Goal: Find specific page/section: Find specific page/section

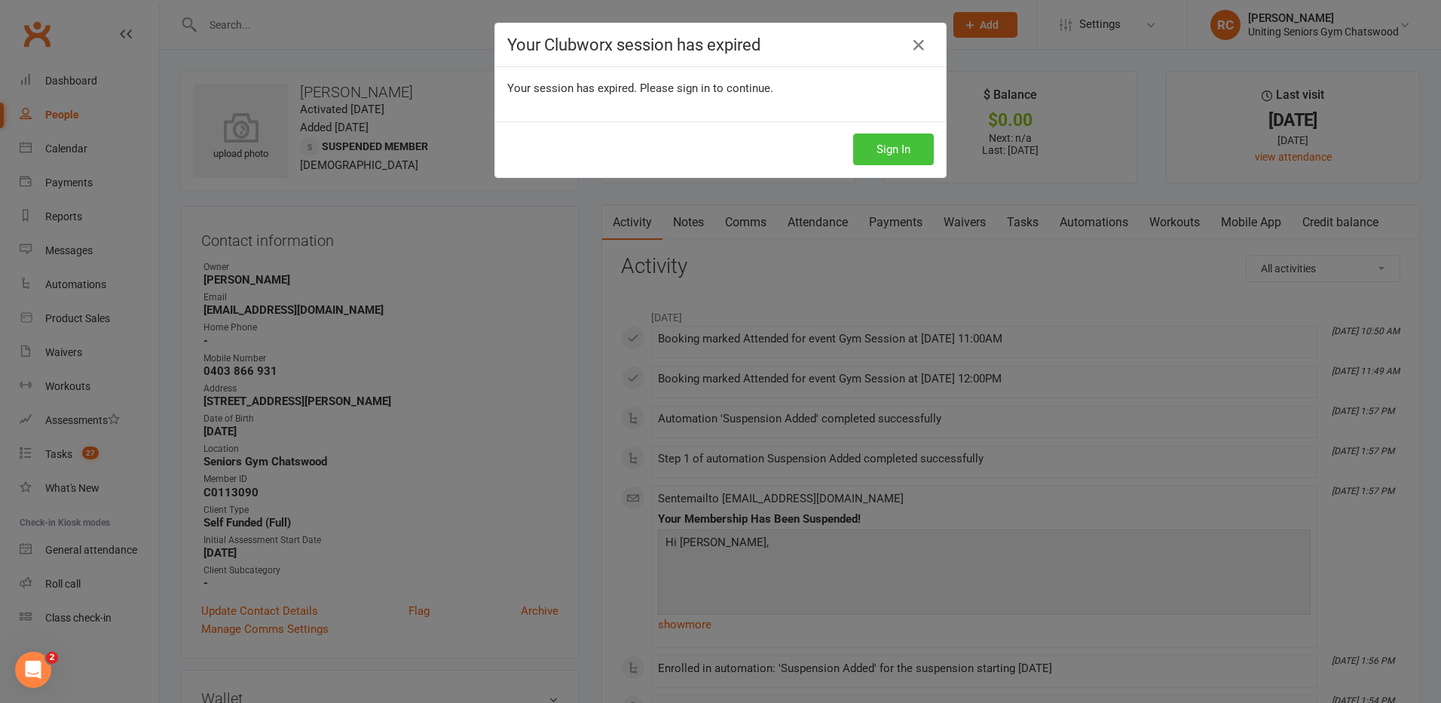
click at [884, 152] on button "Sign In" at bounding box center [893, 149] width 81 height 32
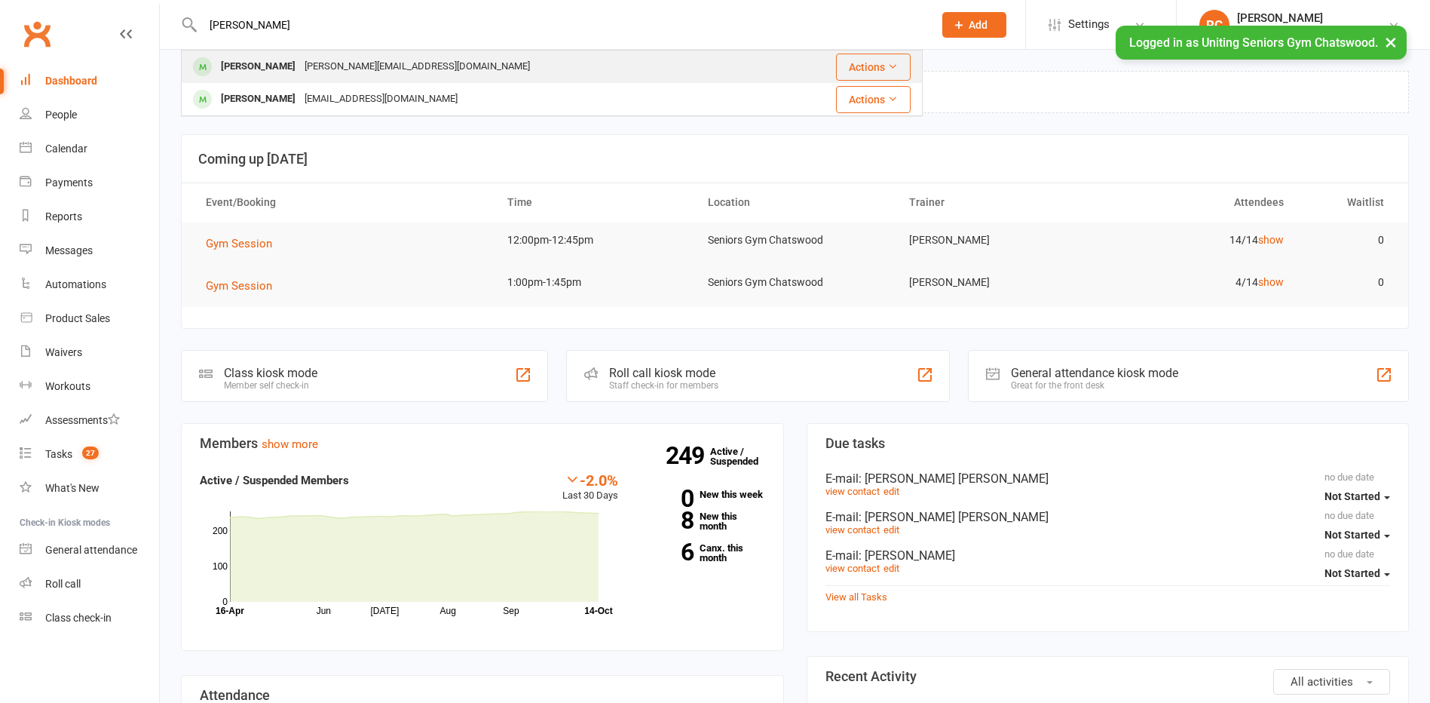
type input "rainer"
click at [271, 74] on div "Rainer Staebe" at bounding box center [258, 67] width 84 height 22
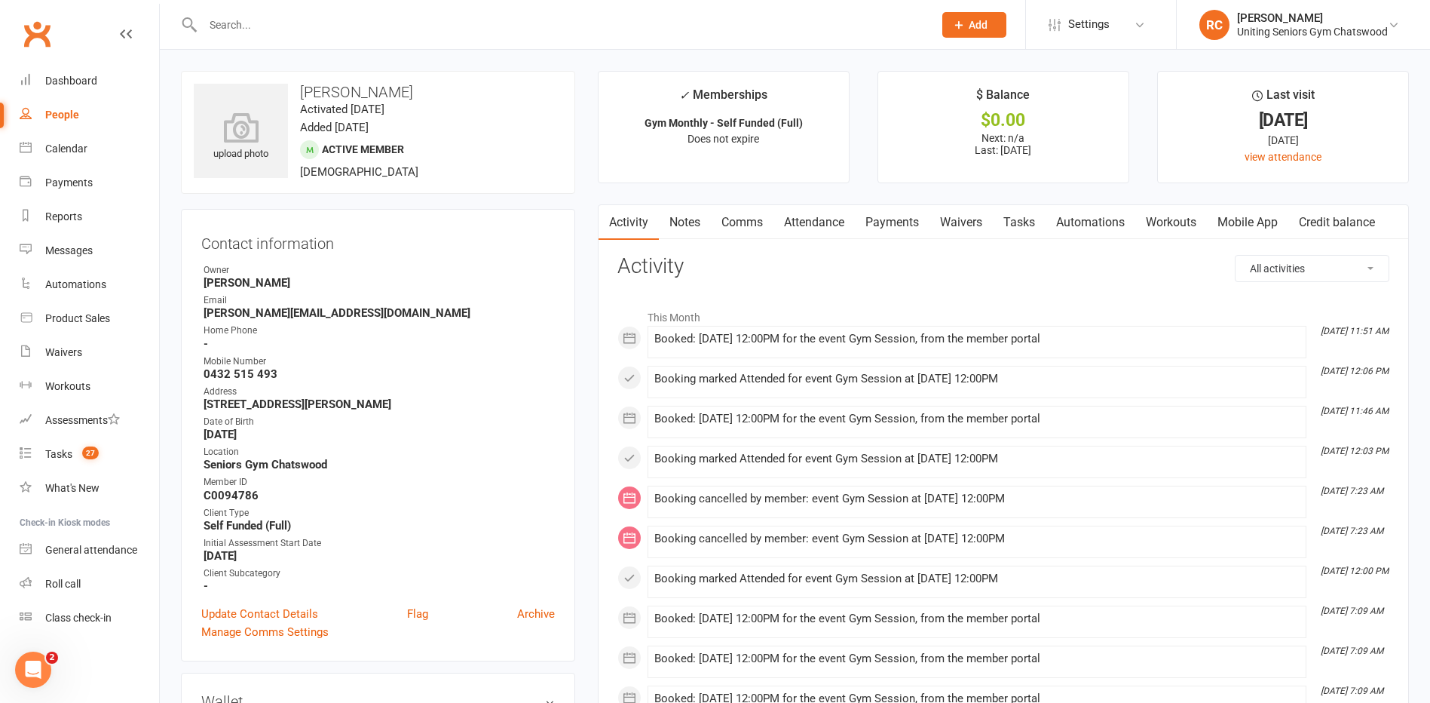
click at [282, 31] on input "text" at bounding box center [560, 24] width 724 height 21
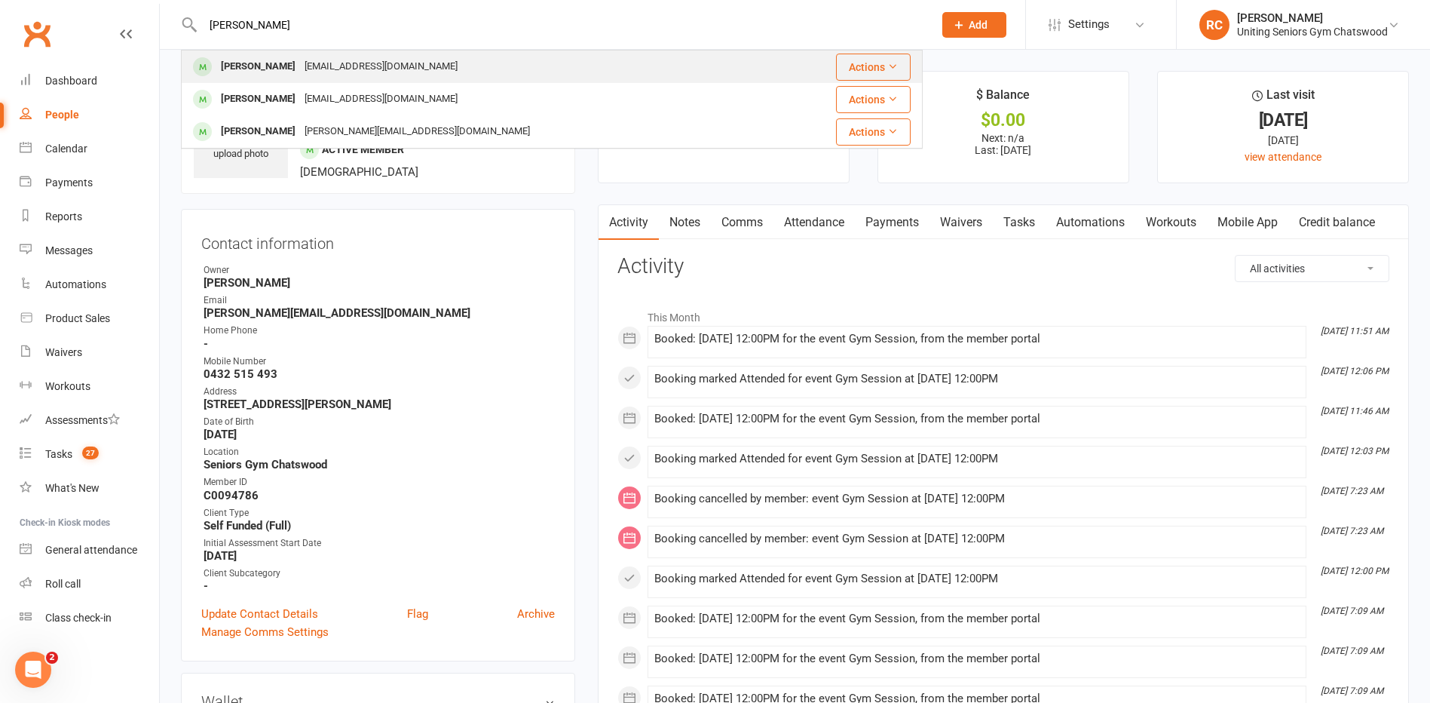
type input "mona"
click at [278, 51] on div "Mona Zavos zavos@bigpond.net.au" at bounding box center [479, 66] width 595 height 31
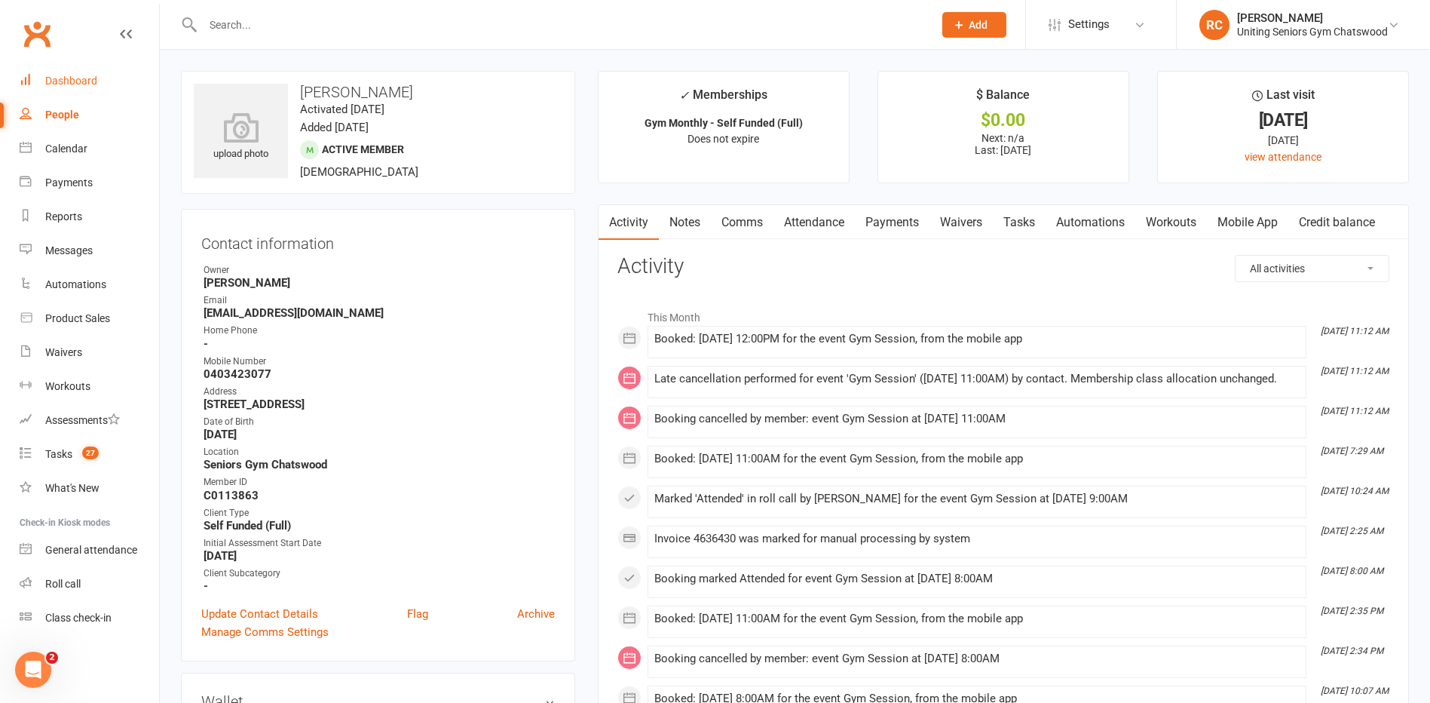
drag, startPoint x: 49, startPoint y: 78, endPoint x: 51, endPoint y: 60, distance: 18.9
click at [49, 78] on div "Dashboard" at bounding box center [71, 81] width 52 height 12
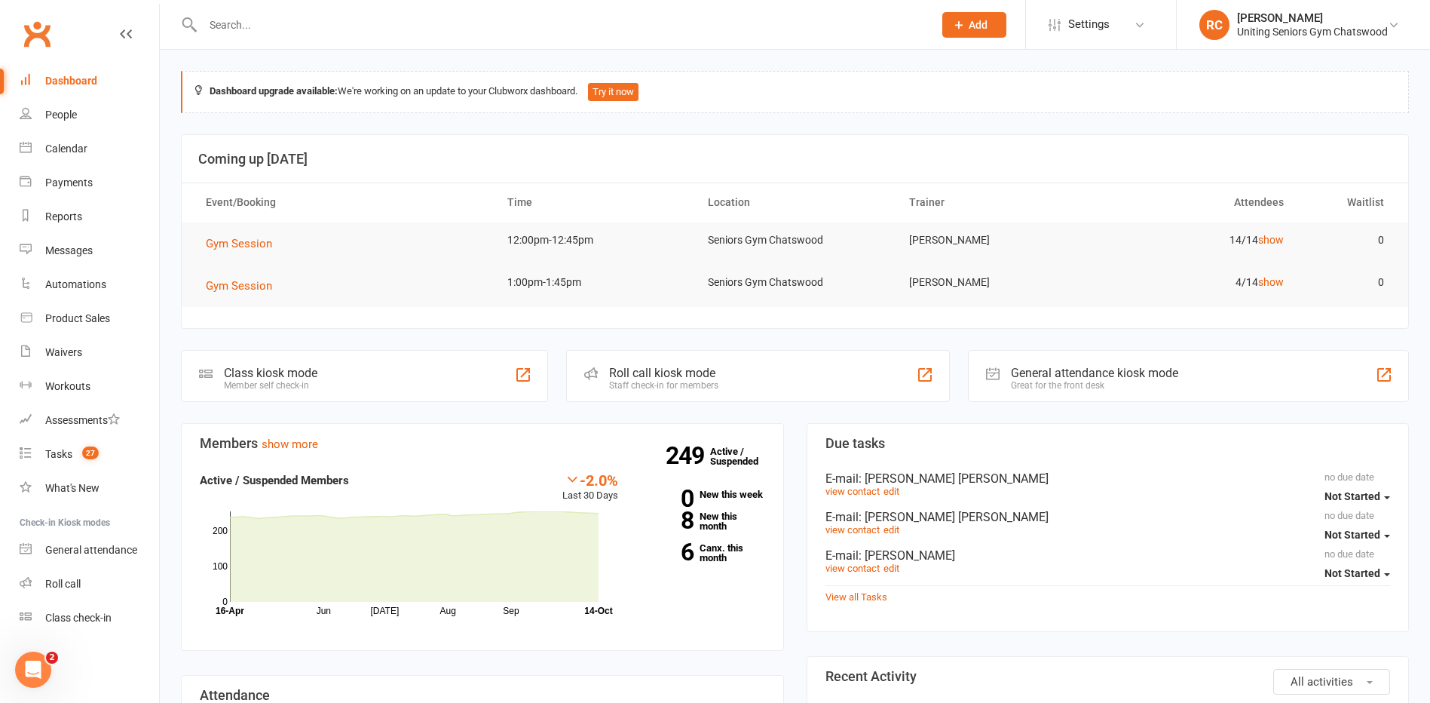
click at [278, 35] on input "text" at bounding box center [560, 24] width 724 height 21
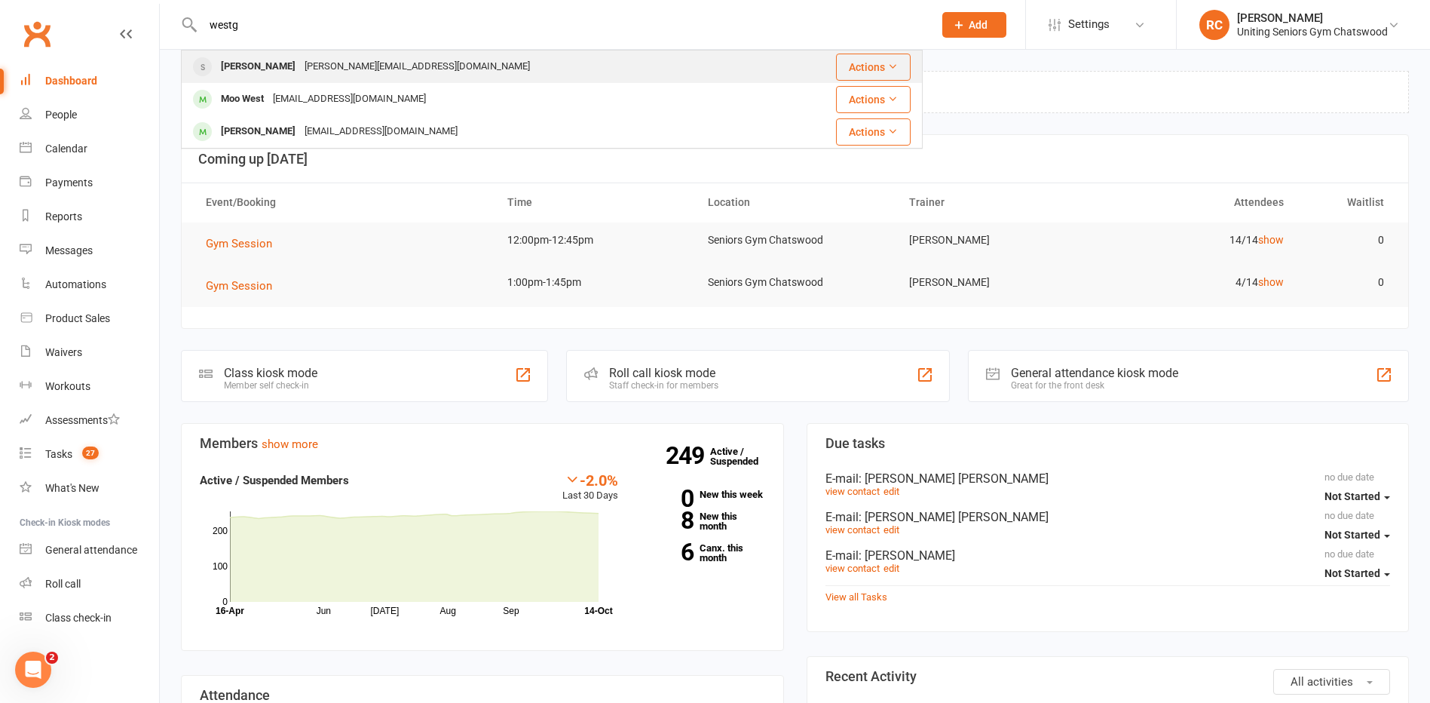
type input "westg"
click at [326, 72] on div "marie.westgarth@bigpond.com" at bounding box center [417, 67] width 234 height 22
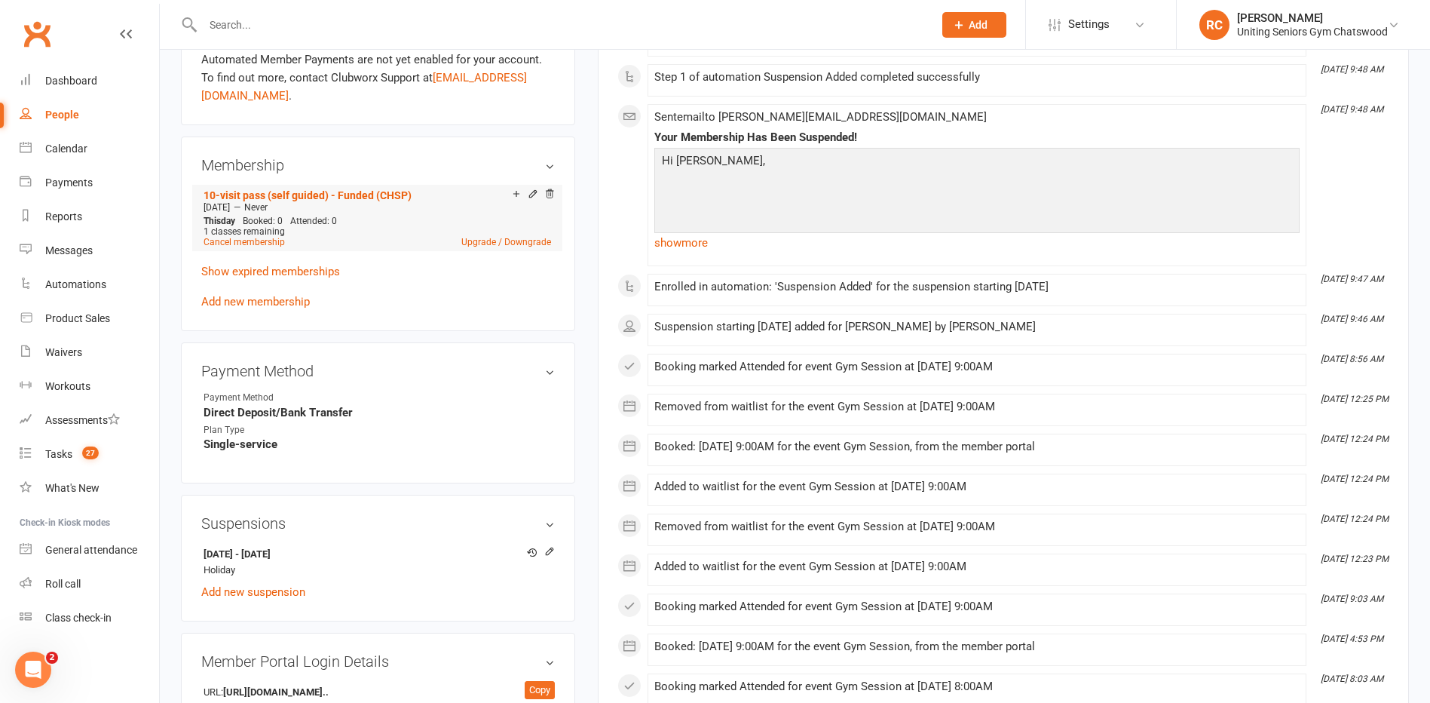
scroll to position [754, 0]
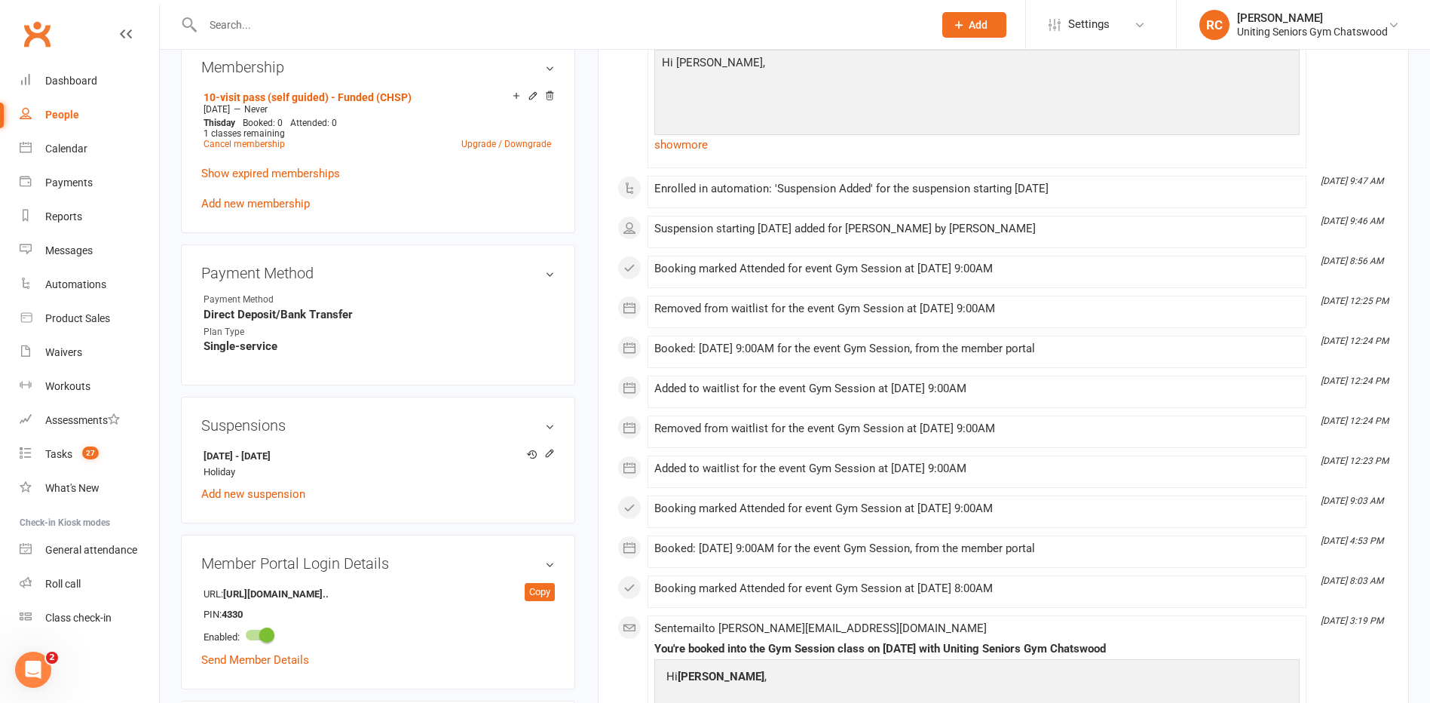
click at [579, 351] on div "upload photo Marie Westgarth Activated 26 May, 2023 Added 23 May, 2023 Suspende…" at bounding box center [378, 164] width 417 height 1694
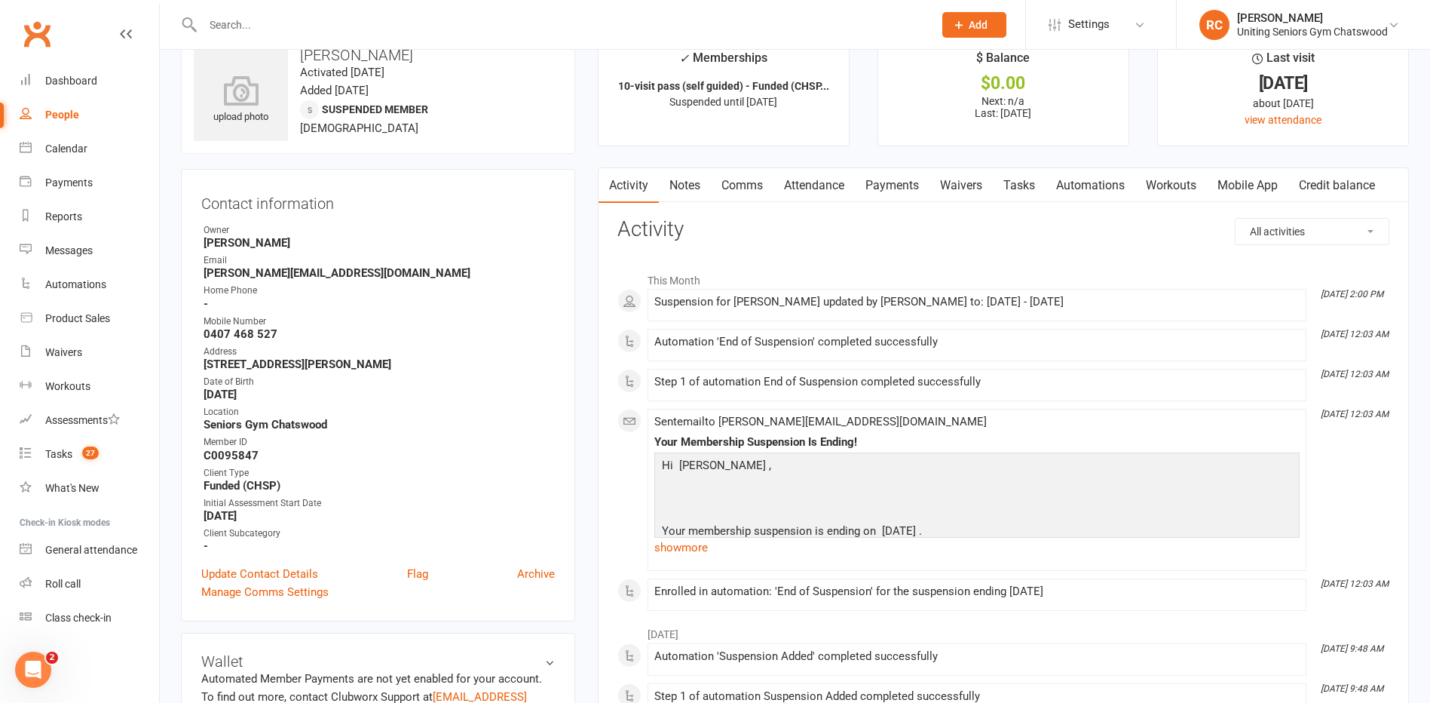
scroll to position [0, 0]
